Goal: Navigation & Orientation: Find specific page/section

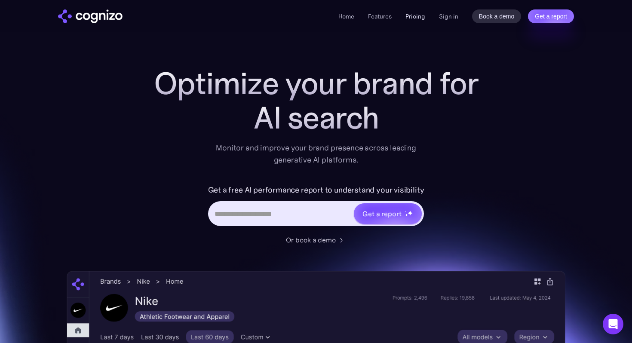
click at [420, 17] on link "Pricing" at bounding box center [415, 16] width 20 height 8
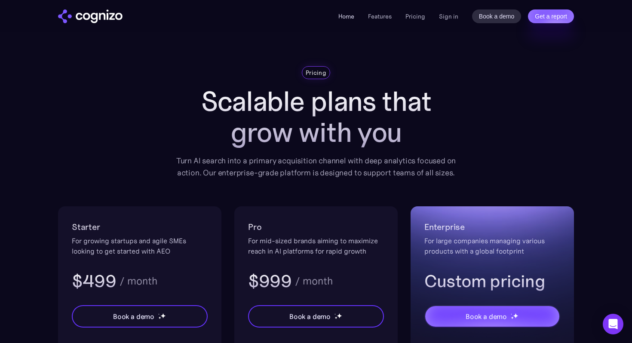
click at [352, 14] on link "Home" at bounding box center [346, 16] width 16 height 8
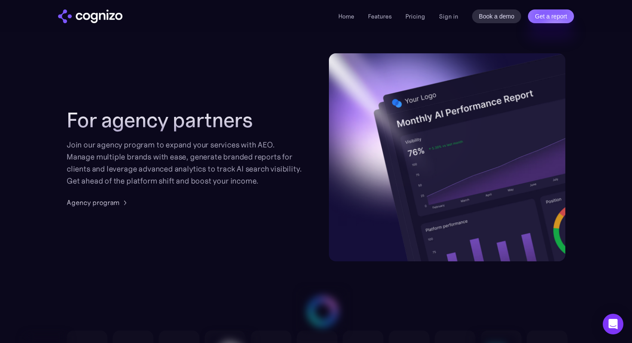
scroll to position [2259, 0]
